Goal: Register for event/course

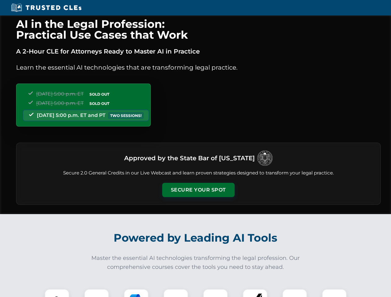
click at [198, 190] on button "Secure Your Spot" at bounding box center [198, 190] width 72 height 14
click at [57, 293] on img at bounding box center [57, 301] width 18 height 18
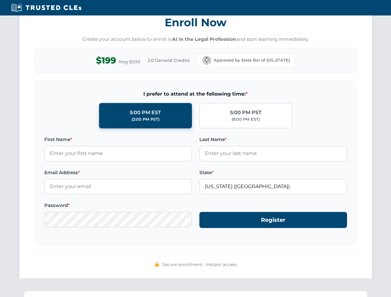
scroll to position [607, 0]
